Goal: Transaction & Acquisition: Purchase product/service

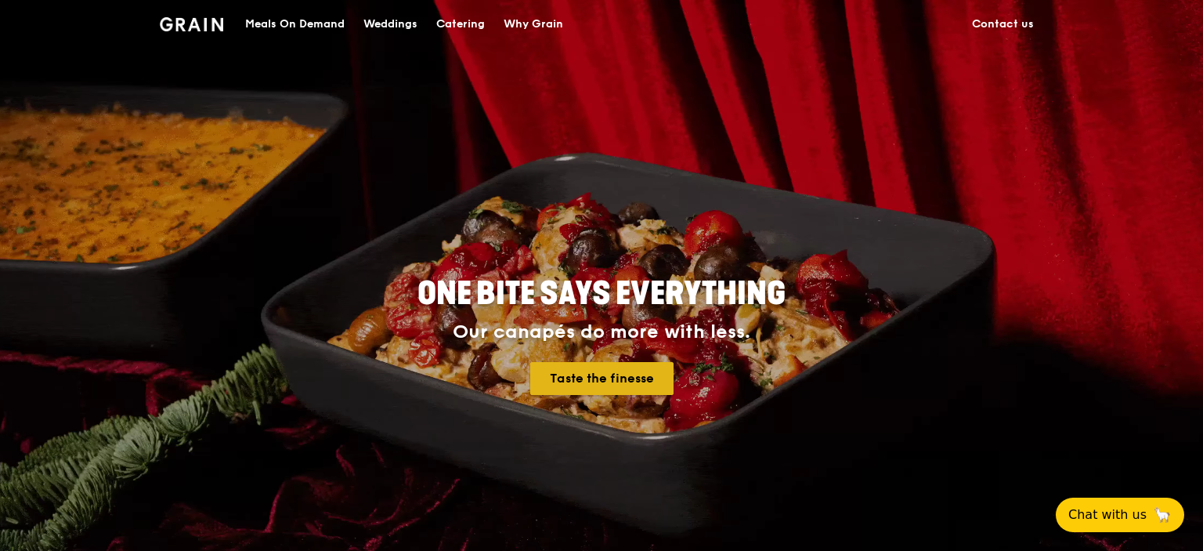
click at [610, 378] on link "Taste the finesse" at bounding box center [601, 378] width 143 height 33
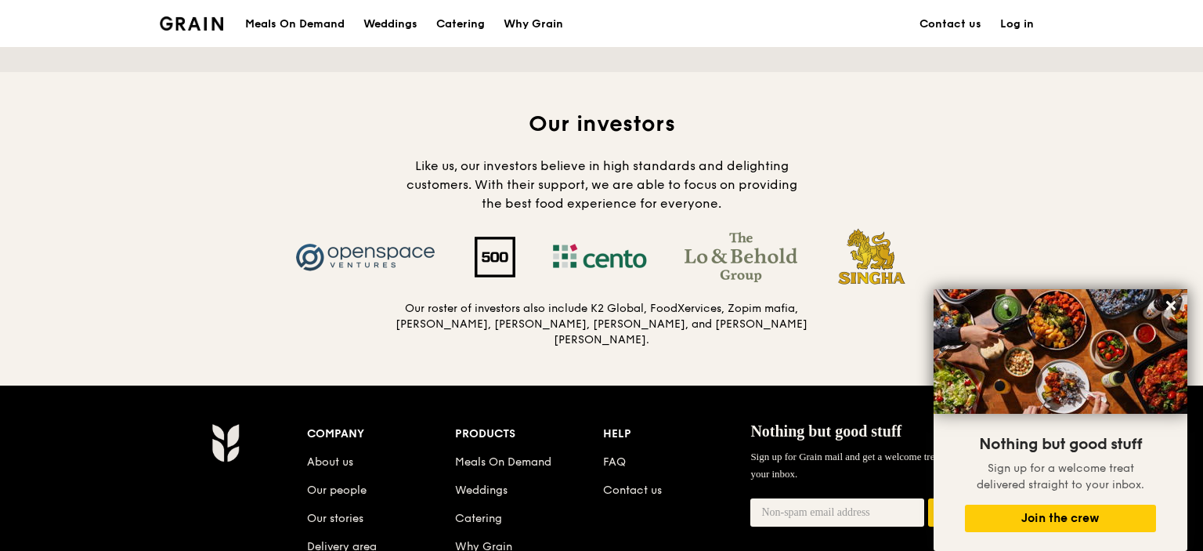
scroll to position [1770, 0]
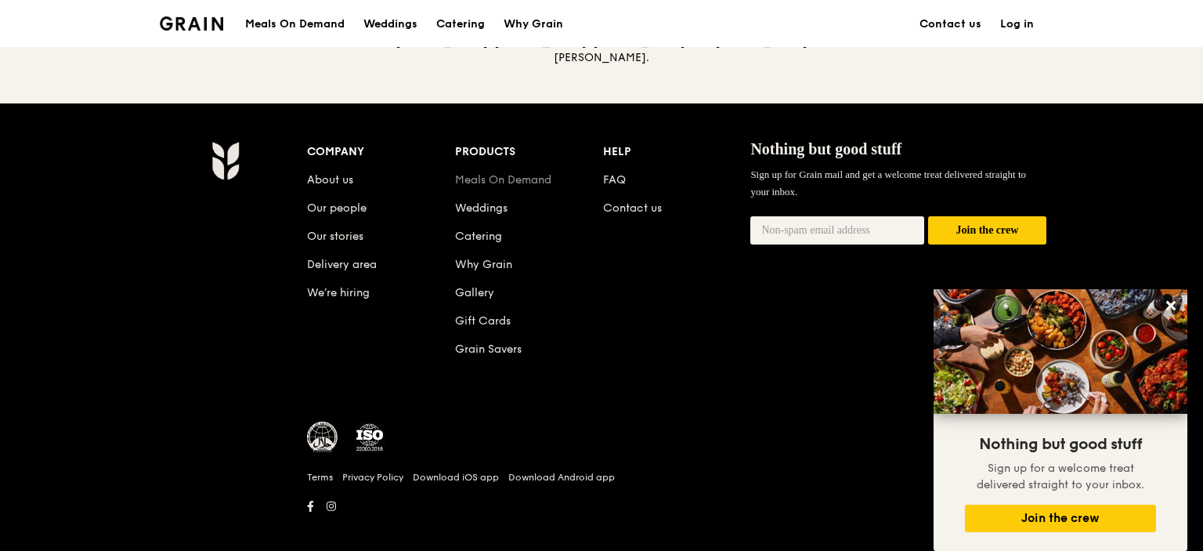
click at [532, 173] on link "Meals On Demand" at bounding box center [503, 179] width 96 height 13
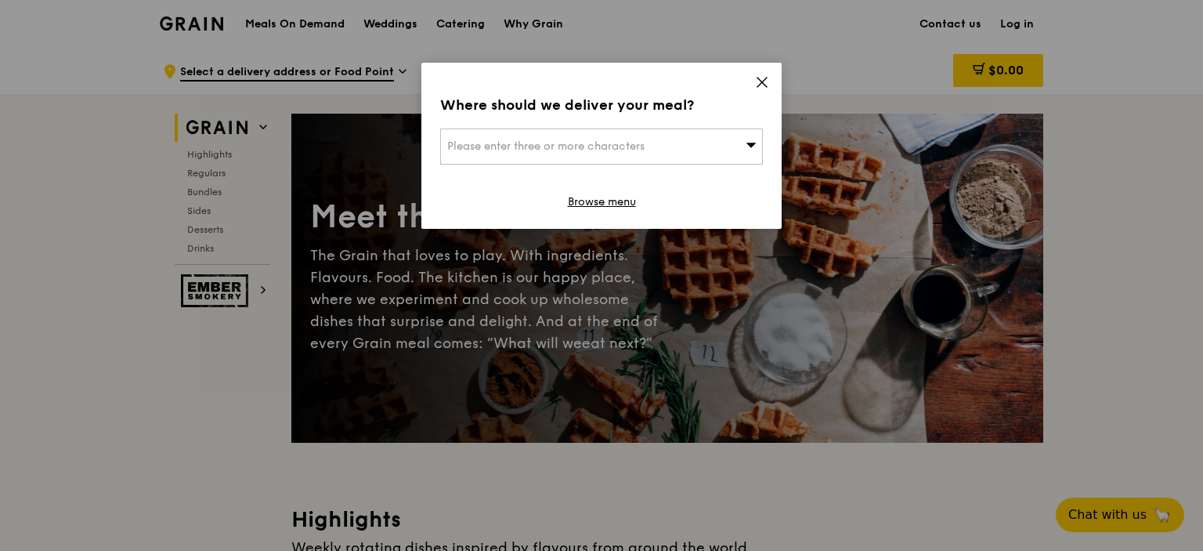
click at [731, 135] on div "Please enter three or more characters" at bounding box center [601, 146] width 323 height 36
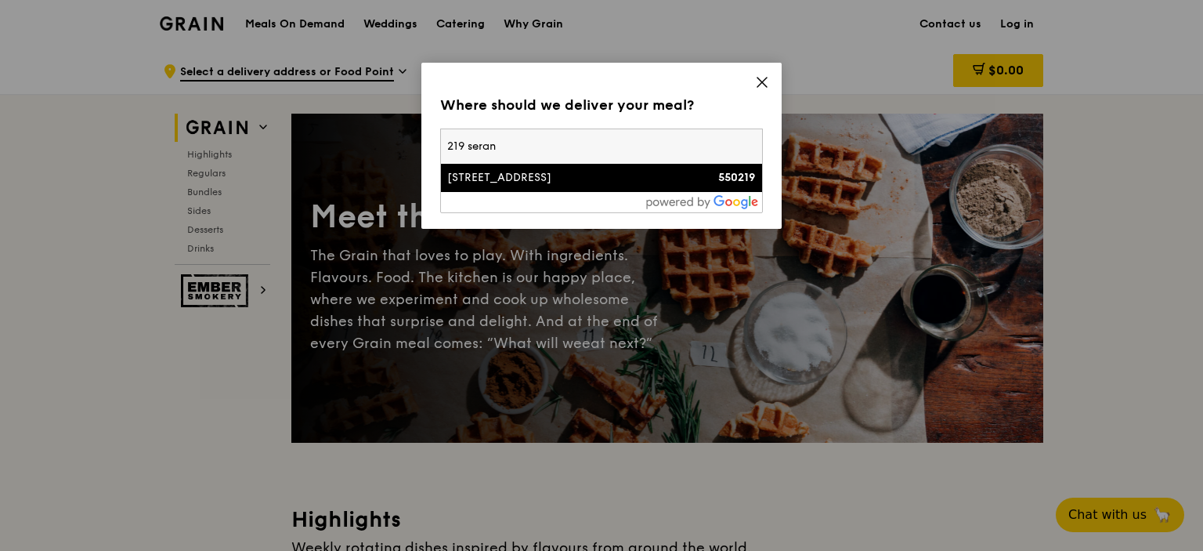
type input "219 seran"
click at [692, 175] on div "550219" at bounding box center [718, 178] width 78 height 16
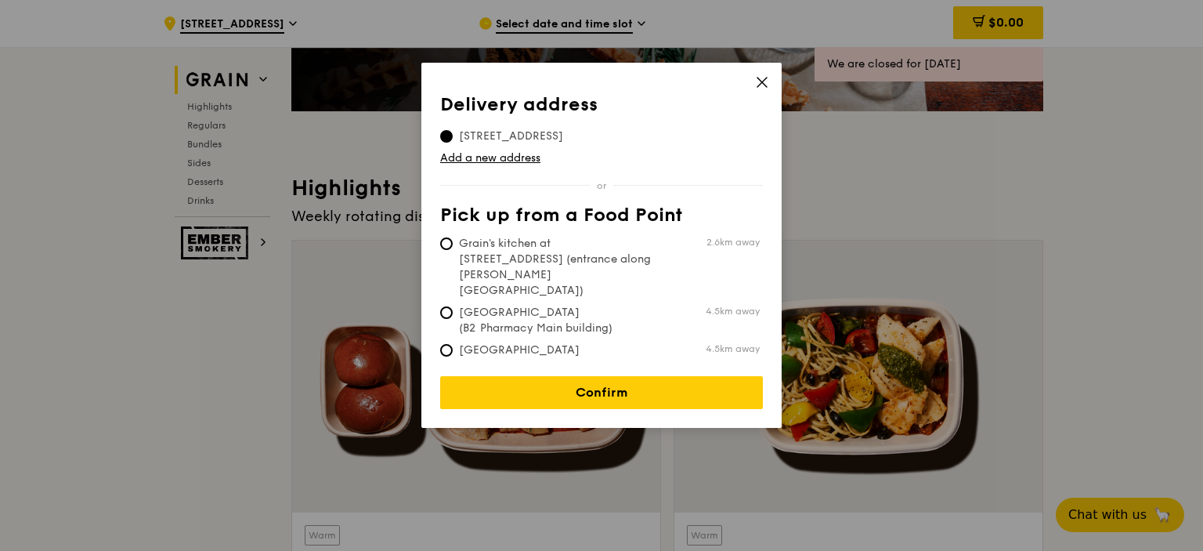
scroll to position [3, 0]
click at [602, 249] on span "Grain's kitchen at [STREET_ADDRESS] (entrance along [PERSON_NAME][GEOGRAPHIC_DA…" at bounding box center [556, 267] width 233 height 63
click at [453, 249] on input "Grain's kitchen at [STREET_ADDRESS] (entrance along [PERSON_NAME][GEOGRAPHIC_DA…" at bounding box center [446, 243] width 13 height 13
radio input "true"
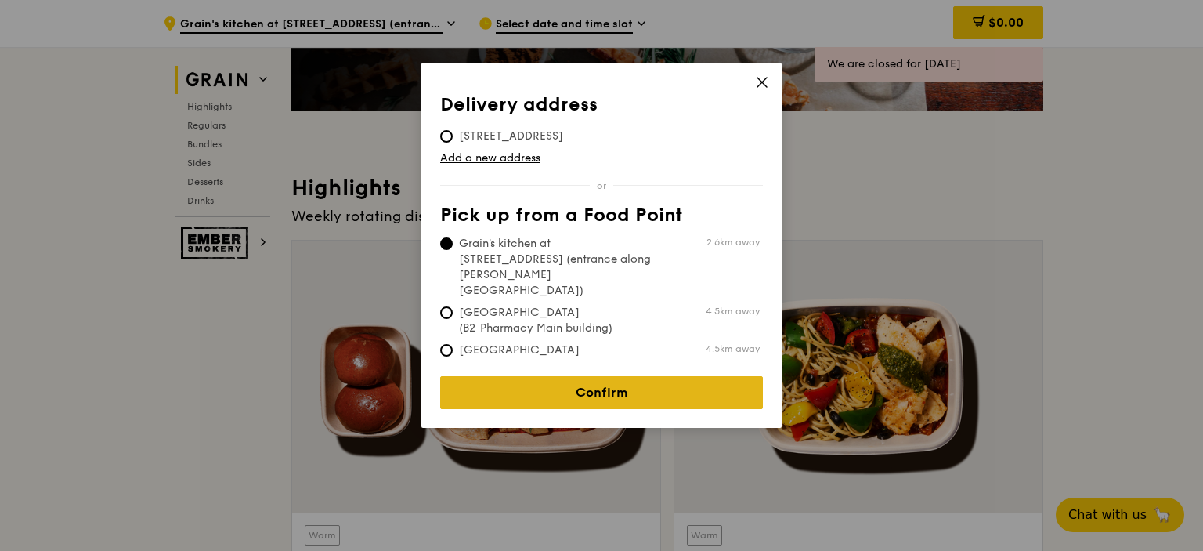
click at [657, 393] on link "Confirm" at bounding box center [601, 392] width 323 height 33
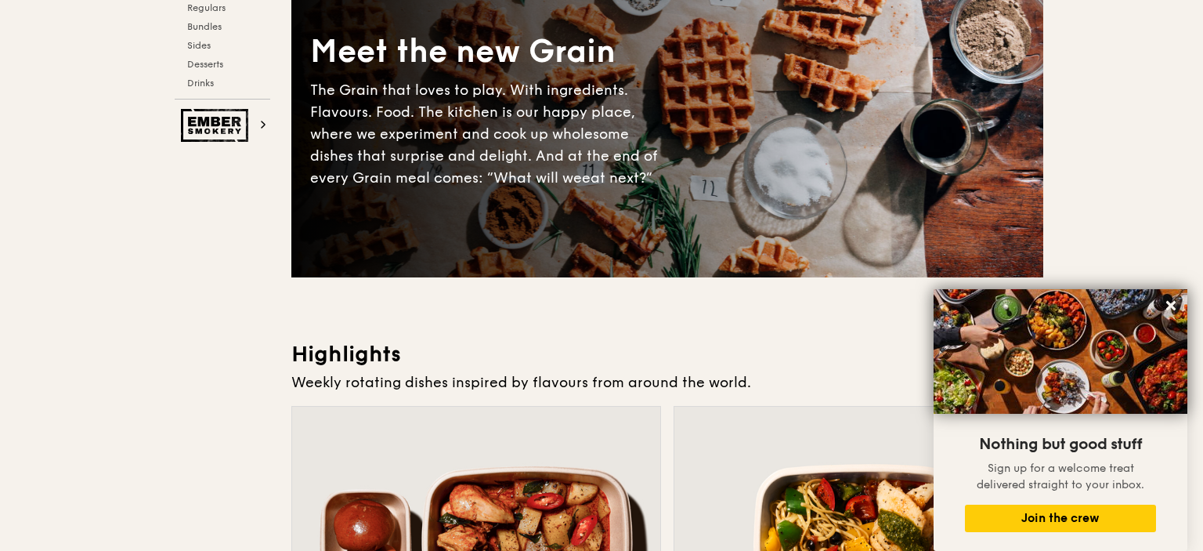
scroll to position [0, 0]
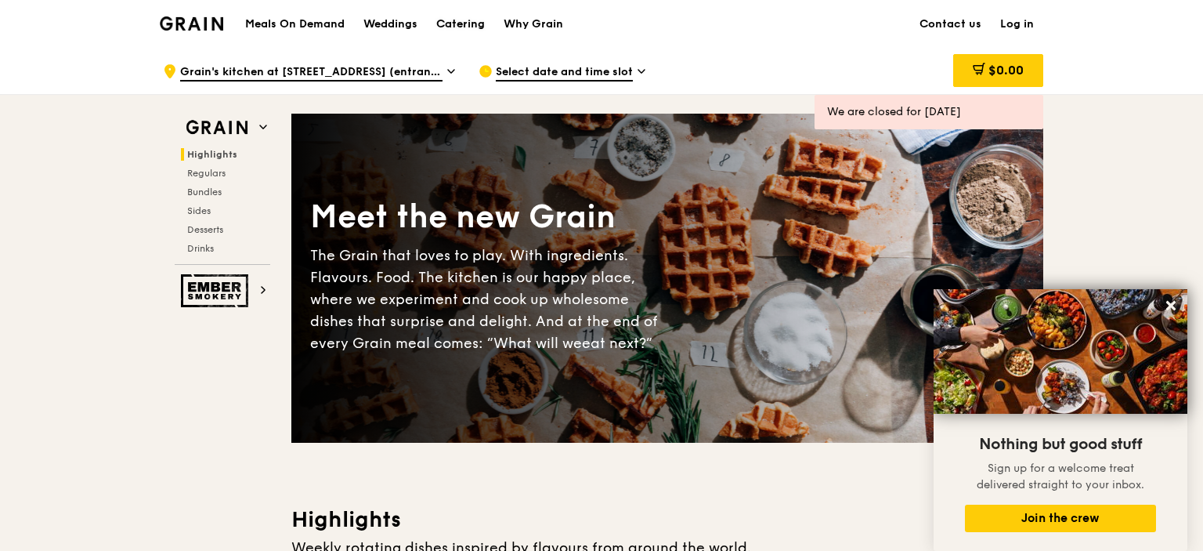
click at [479, 33] on div "Catering" at bounding box center [460, 24] width 49 height 47
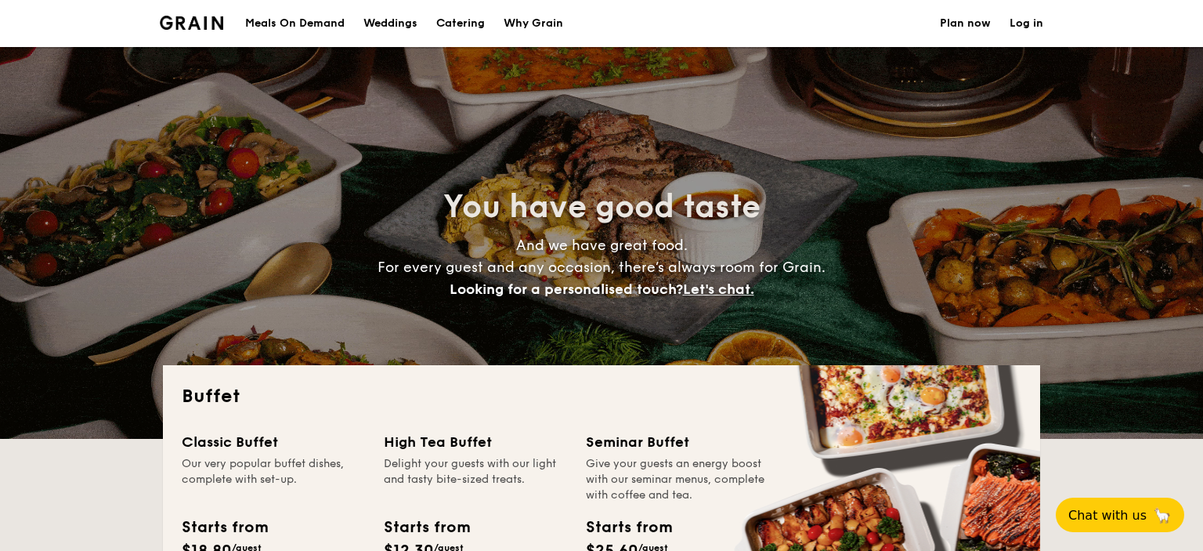
select select
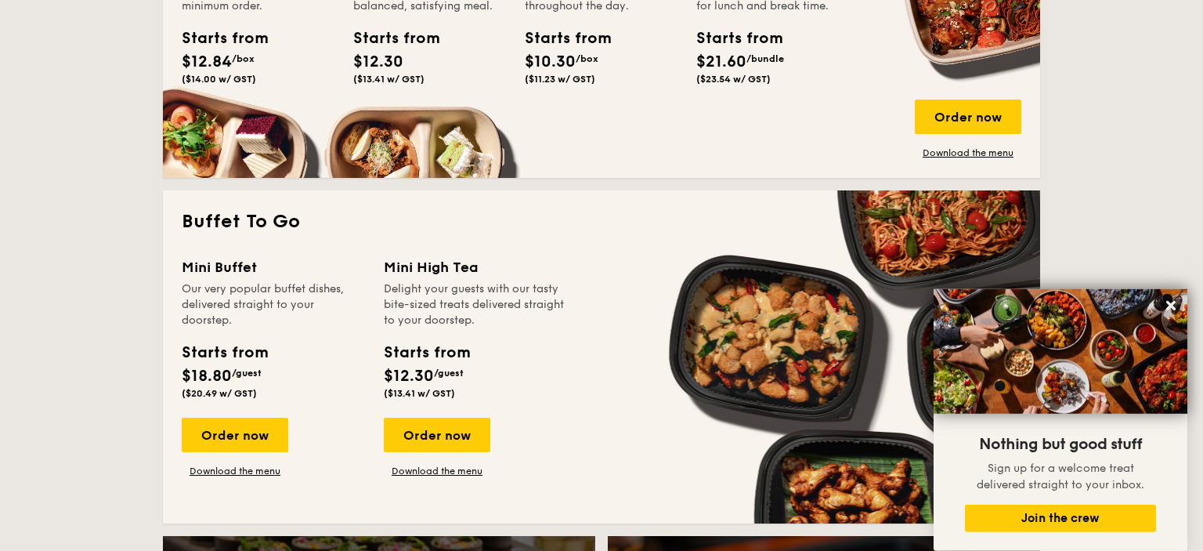
scroll to position [827, 0]
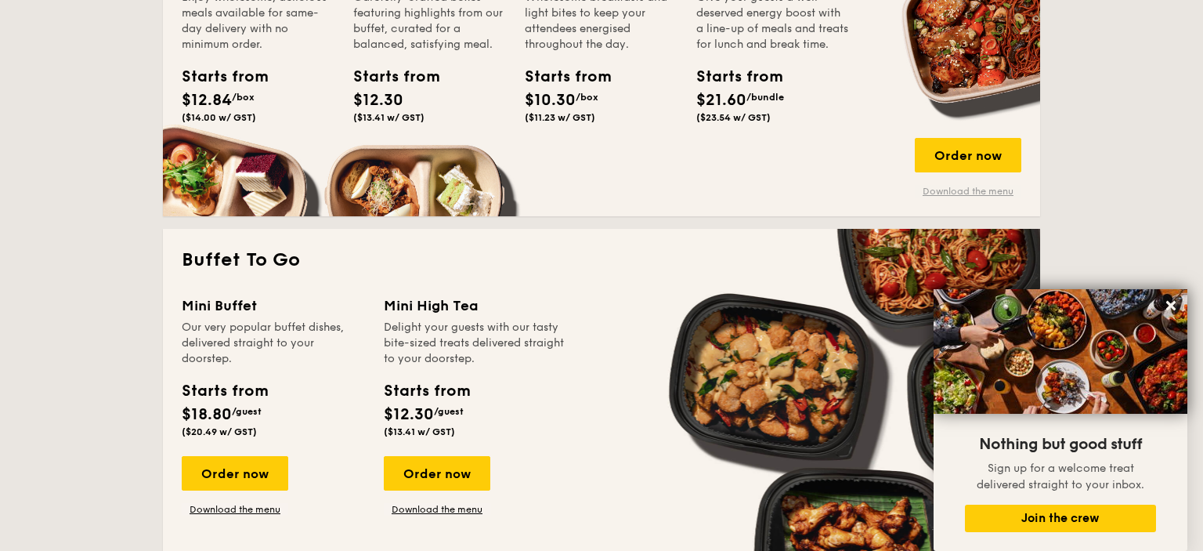
click at [965, 186] on link "Download the menu" at bounding box center [968, 191] width 107 height 13
drag, startPoint x: 1145, startPoint y: 178, endPoint x: 1134, endPoint y: 169, distance: 14.6
click at [1004, 166] on div "Order now" at bounding box center [968, 155] width 107 height 34
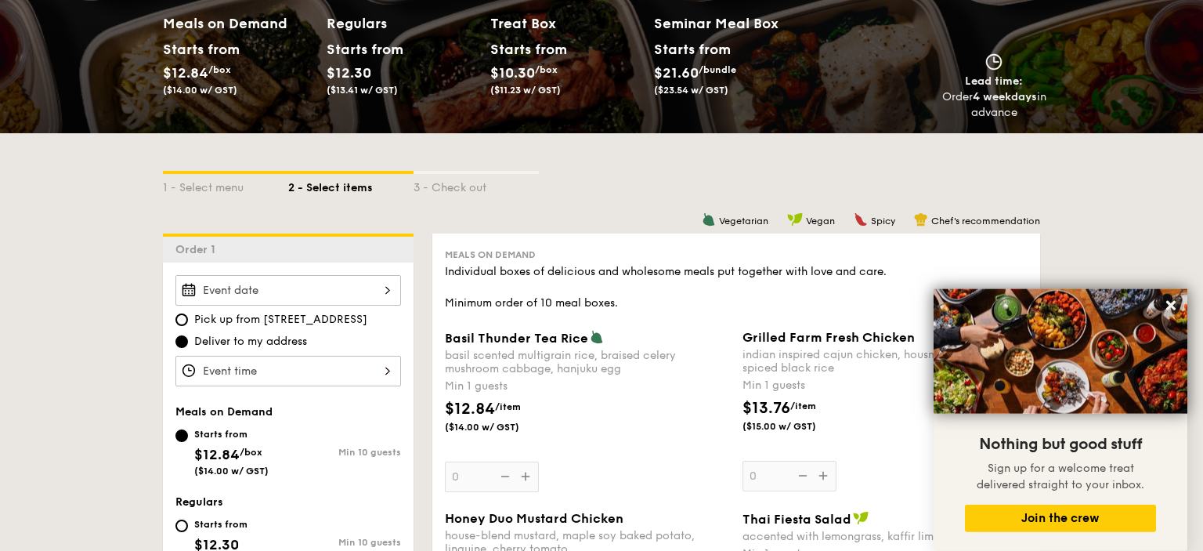
scroll to position [331, 0]
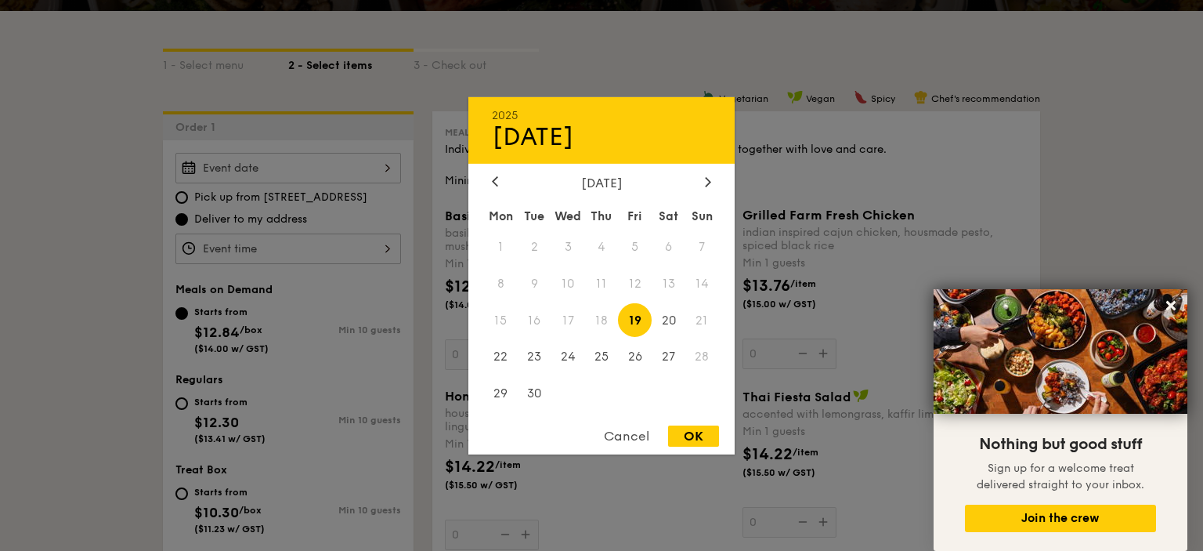
click at [345, 169] on input "Basil Thunder Tea Rice basil scented multigrain rice, braised celery mushroom c…" at bounding box center [288, 168] width 226 height 31
click at [496, 180] on icon at bounding box center [495, 181] width 6 height 10
click at [707, 179] on icon at bounding box center [708, 181] width 6 height 10
click at [602, 318] on span "18" at bounding box center [602, 320] width 34 height 34
click at [627, 447] on div "Cancel" at bounding box center [626, 435] width 77 height 21
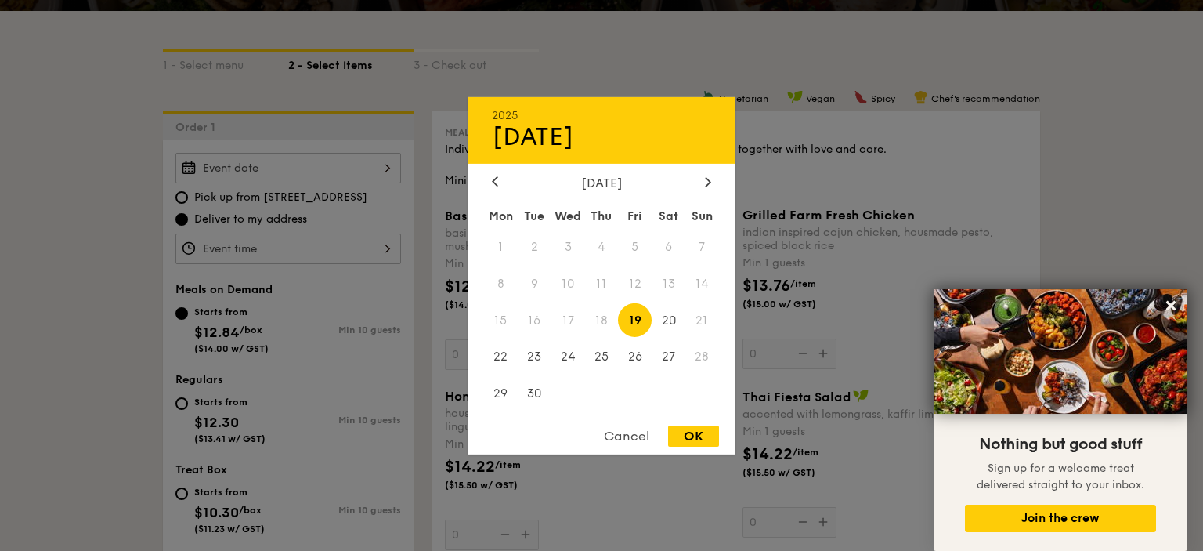
click at [293, 163] on input "Basil Thunder Tea Rice basil scented multigrain rice, braised celery mushroom c…" at bounding box center [288, 168] width 226 height 31
click at [636, 320] on span "19" at bounding box center [635, 320] width 34 height 34
drag, startPoint x: 698, startPoint y: 451, endPoint x: 694, endPoint y: 439, distance: 12.4
click at [694, 444] on div "Cancel OK" at bounding box center [601, 439] width 266 height 29
drag, startPoint x: 693, startPoint y: 436, endPoint x: 674, endPoint y: 416, distance: 28.3
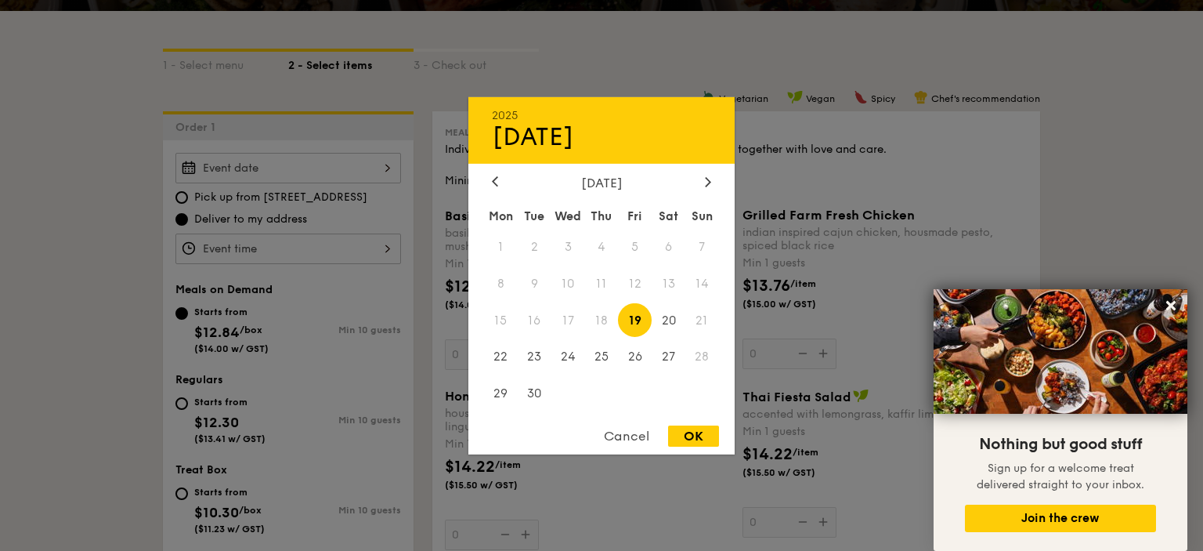
click at [692, 436] on div "OK" at bounding box center [693, 435] width 51 height 21
type input "Sep 19, 2025"
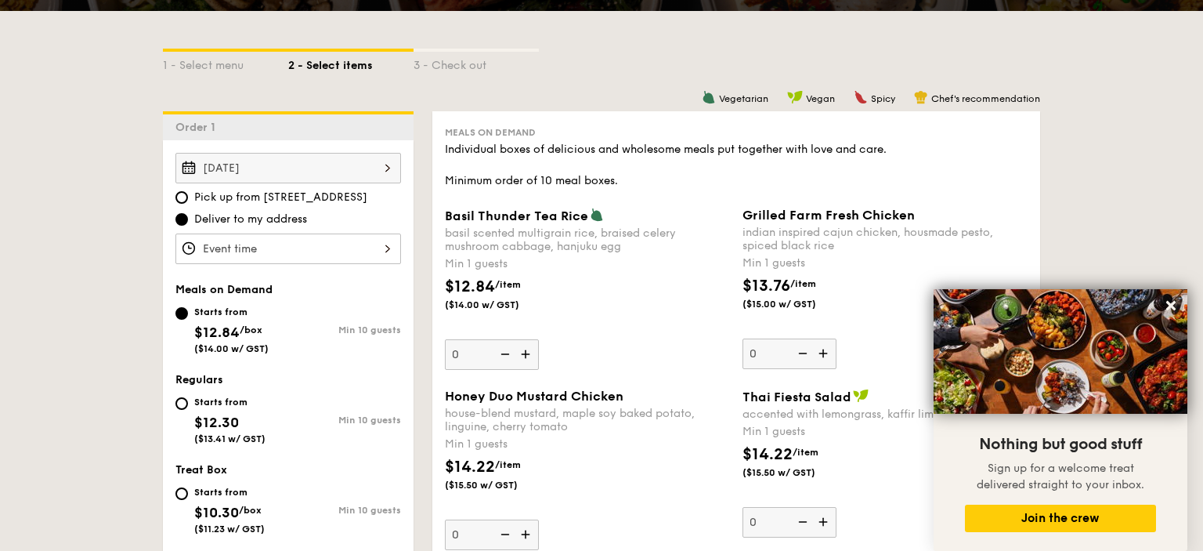
click at [299, 241] on input "Basil Thunder Tea Rice basil scented multigrain rice, braised celery mushroom c…" at bounding box center [288, 248] width 226 height 31
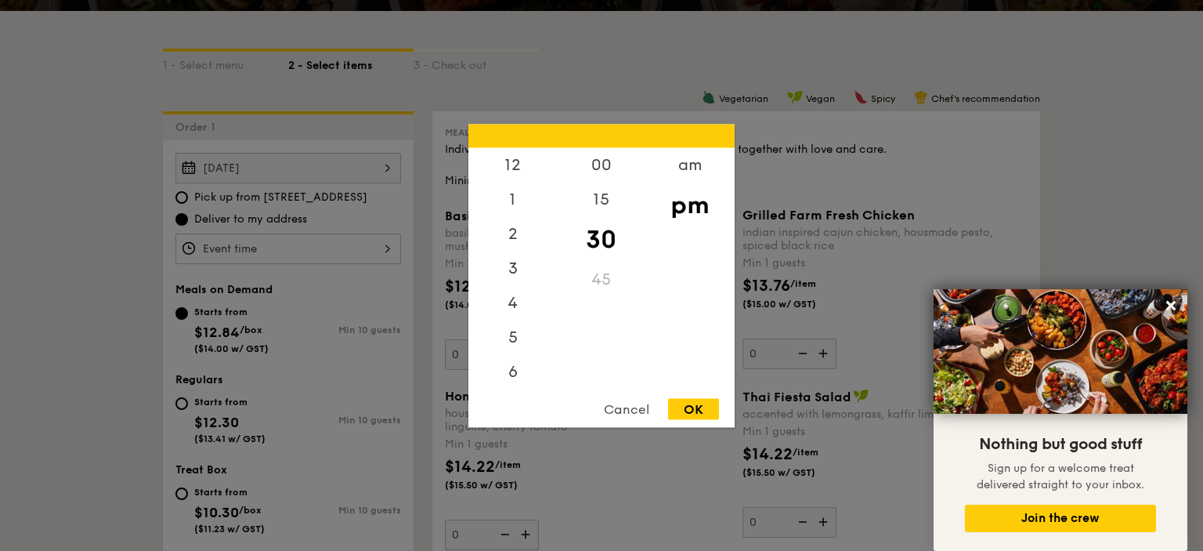
scroll to position [69, 0]
drag, startPoint x: 519, startPoint y: 275, endPoint x: 541, endPoint y: 293, distance: 29.0
click at [532, 324] on div "12 1 2 3 4 5 6 7 8 9 10 11" at bounding box center [512, 266] width 89 height 239
click at [521, 205] on div "1" at bounding box center [512, 204] width 89 height 45
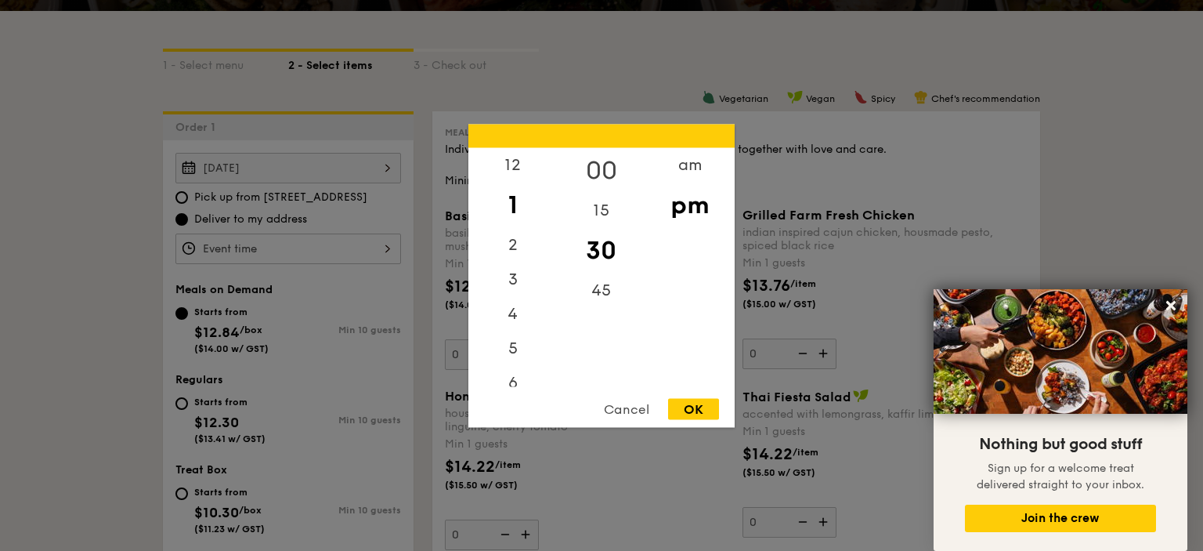
click at [599, 175] on div "00" at bounding box center [601, 169] width 89 height 45
click at [692, 405] on div "OK" at bounding box center [693, 408] width 51 height 21
type input "1:00PM"
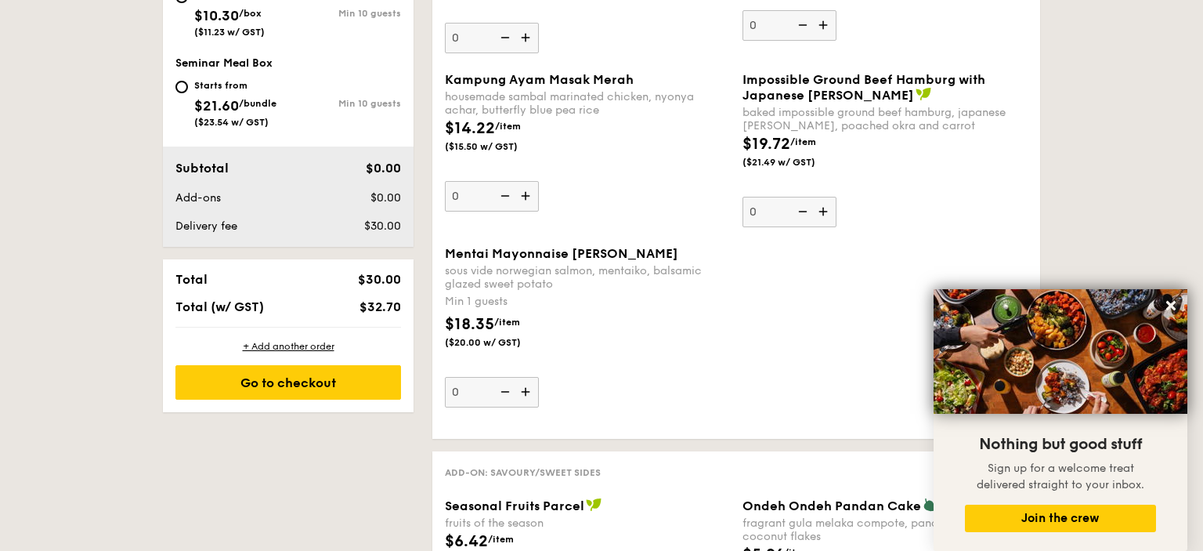
scroll to position [579, 0]
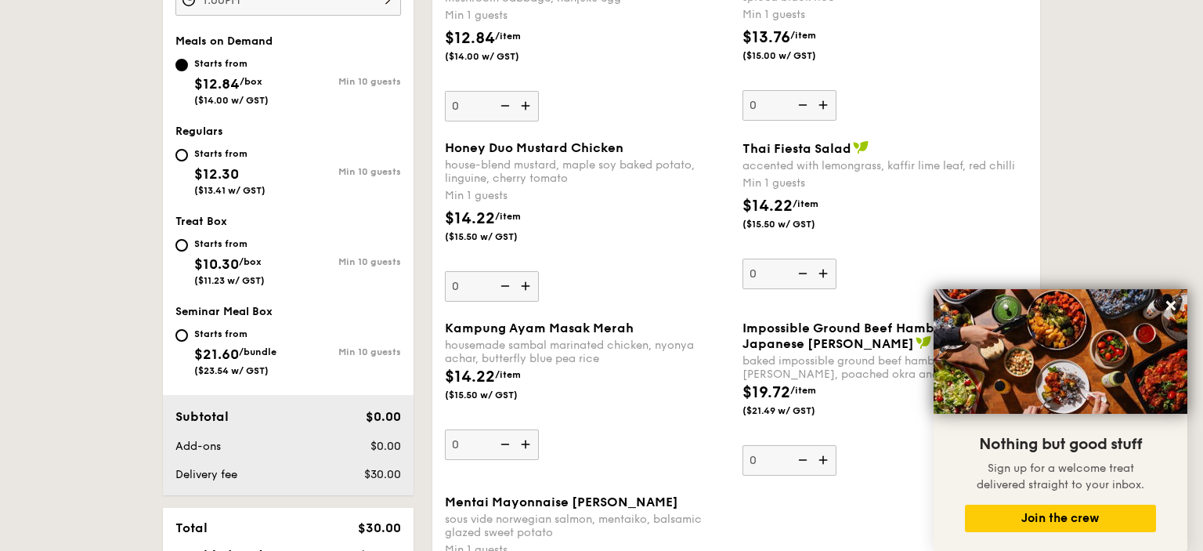
click at [526, 439] on img at bounding box center [527, 444] width 24 height 30
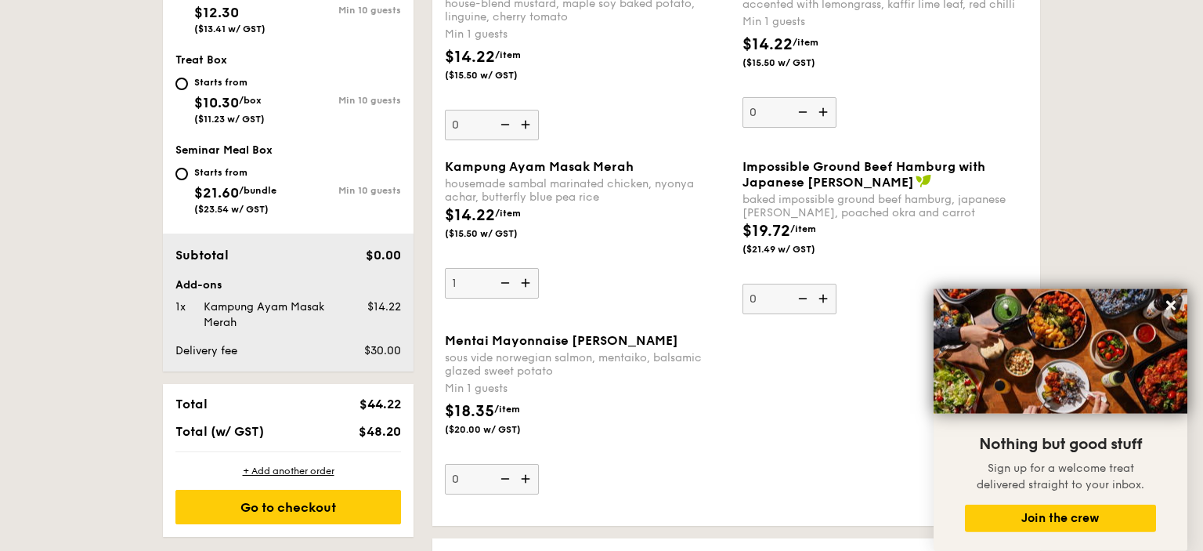
scroll to position [744, 0]
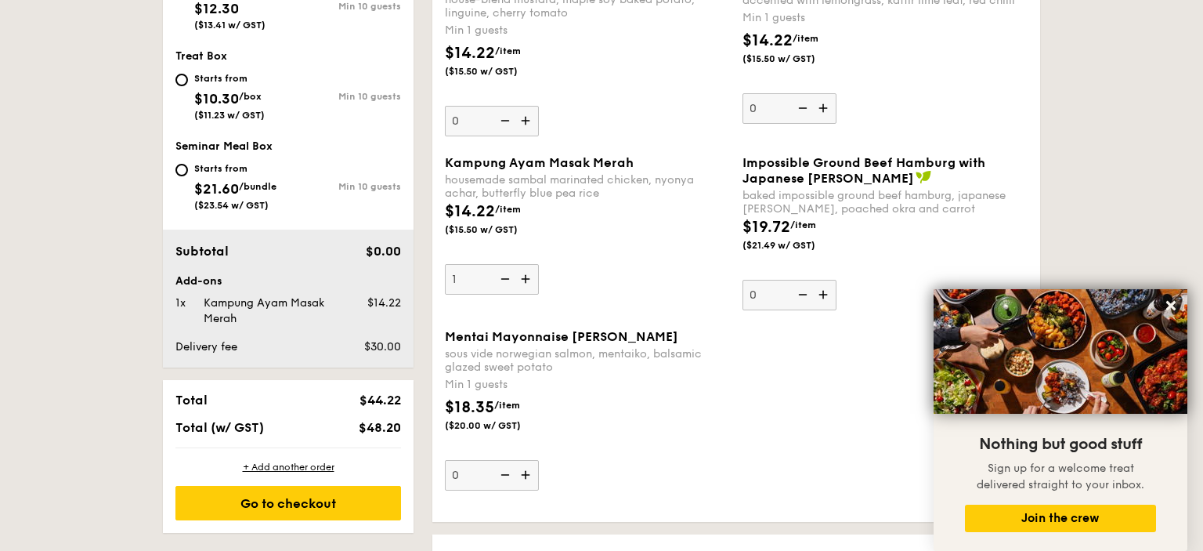
drag, startPoint x: 472, startPoint y: 284, endPoint x: 406, endPoint y: 266, distance: 69.0
type input "10"
click at [562, 255] on div "Kampung Ayam Masak Merah housemade sambal marinated chicken, nyonya achar, butt…" at bounding box center [587, 224] width 285 height 139
click at [539, 264] on input "10" at bounding box center [492, 279] width 94 height 31
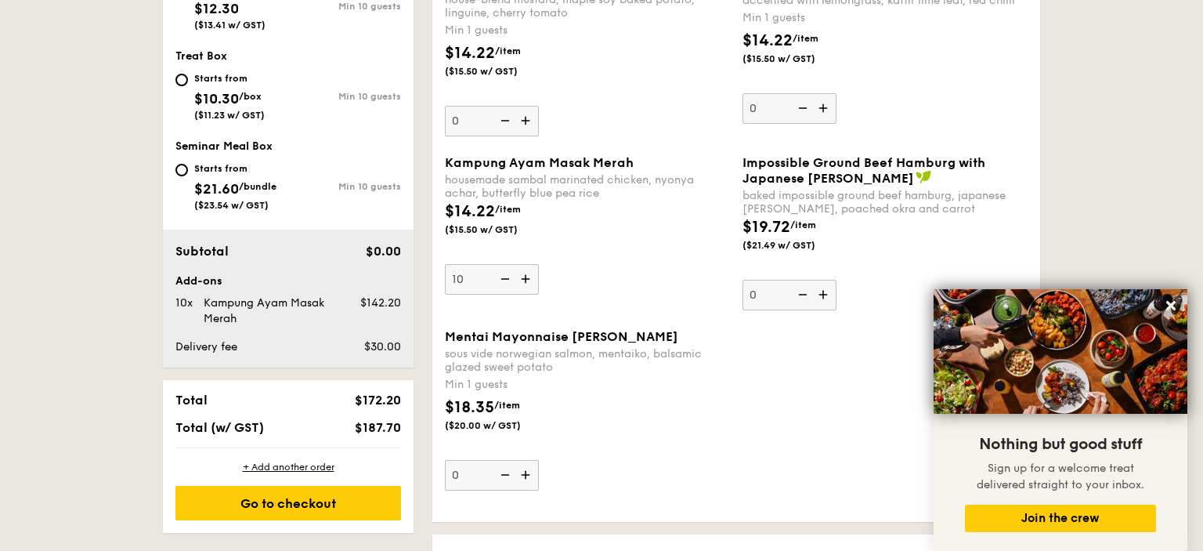
drag, startPoint x: 471, startPoint y: 479, endPoint x: 421, endPoint y: 468, distance: 51.3
type input "10"
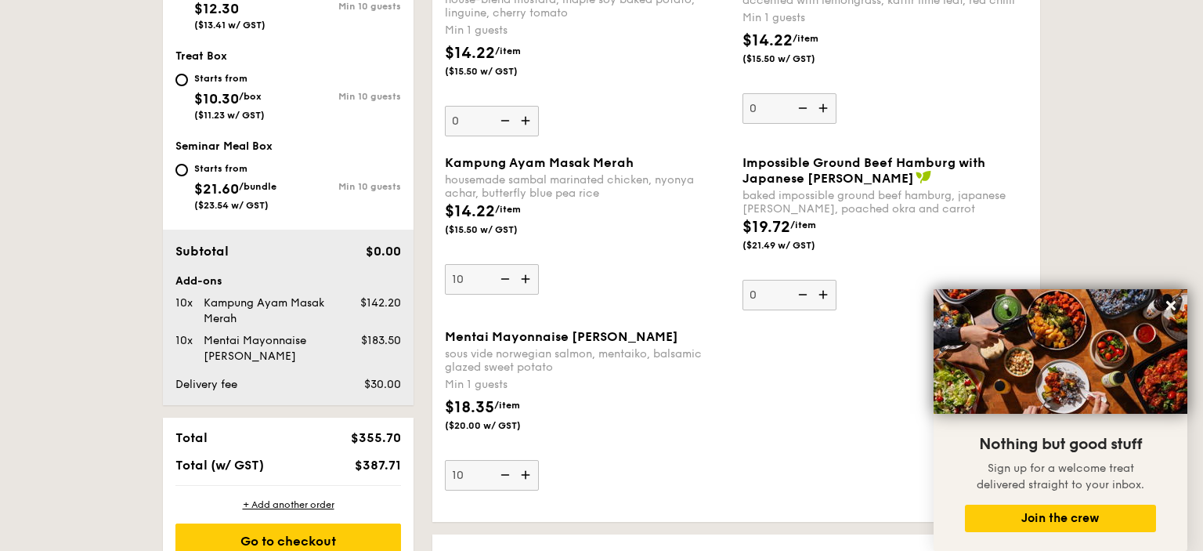
click at [649, 484] on div "Mentai Mayonnaise Aburi Salmon sous vide norwegian salmon, mentaiko, balsamic g…" at bounding box center [587, 409] width 285 height 161
click at [539, 484] on input "10" at bounding box center [492, 475] width 94 height 31
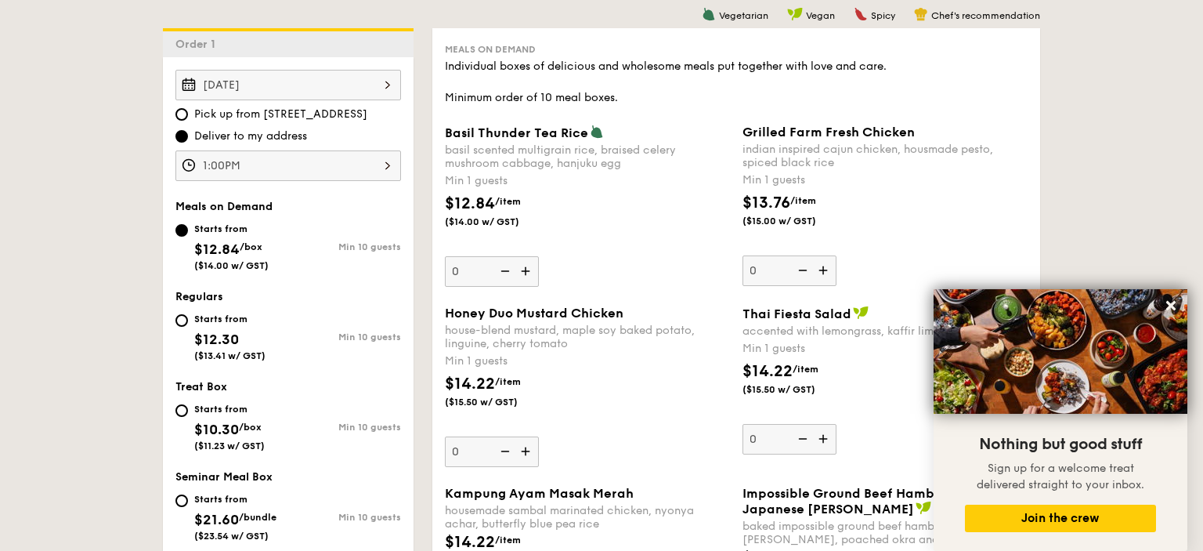
scroll to position [0, 0]
